Goal: Contribute content

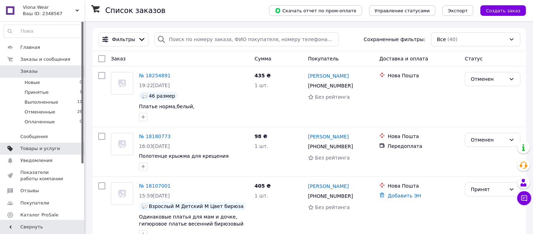
click at [36, 149] on span "Товары и услуги" at bounding box center [40, 148] width 40 height 6
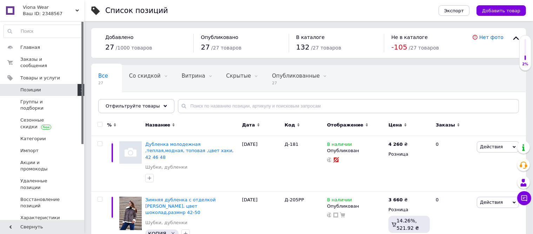
click at [38, 87] on span "Позиции" at bounding box center [30, 90] width 21 height 6
click at [501, 12] on span "Добавить товар" at bounding box center [501, 10] width 38 height 5
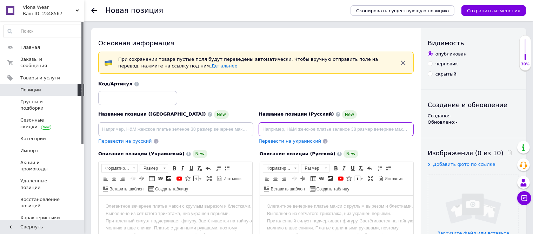
click at [264, 127] on input at bounding box center [336, 129] width 155 height 14
drag, startPoint x: 268, startPoint y: 130, endPoint x: 265, endPoint y: 124, distance: 6.4
click at [265, 127] on input at bounding box center [336, 129] width 155 height 14
